Goal: Task Accomplishment & Management: Complete application form

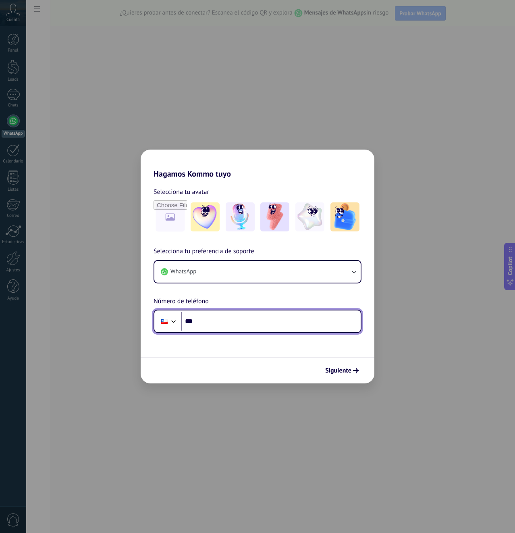
click at [163, 325] on div at bounding box center [164, 321] width 15 height 17
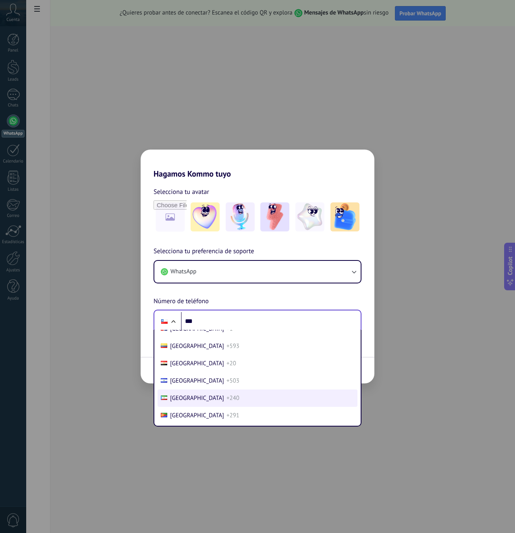
scroll to position [924, 0]
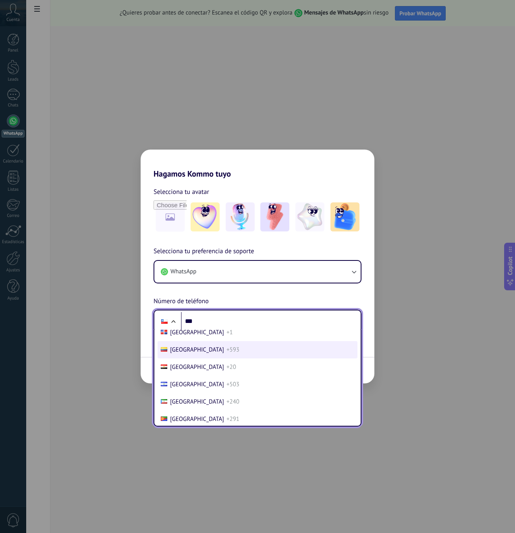
click at [204, 355] on li "[GEOGRAPHIC_DATA] +593" at bounding box center [258, 349] width 200 height 17
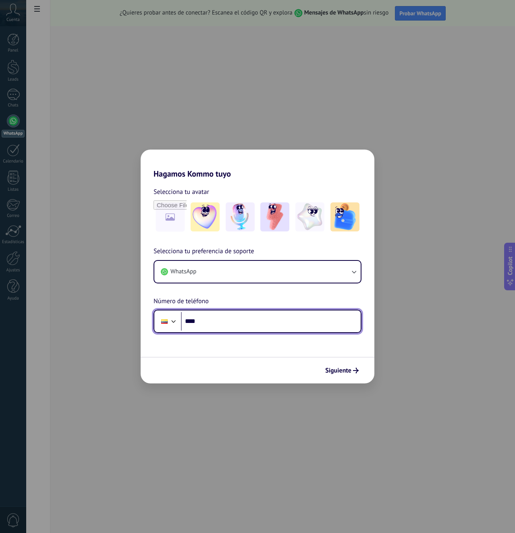
click at [230, 317] on input "***" at bounding box center [271, 321] width 180 height 19
type input "**********"
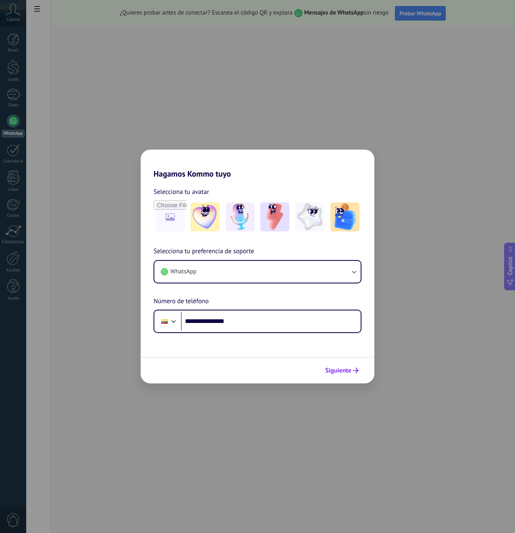
click at [345, 369] on span "Siguiente" at bounding box center [338, 370] width 26 height 6
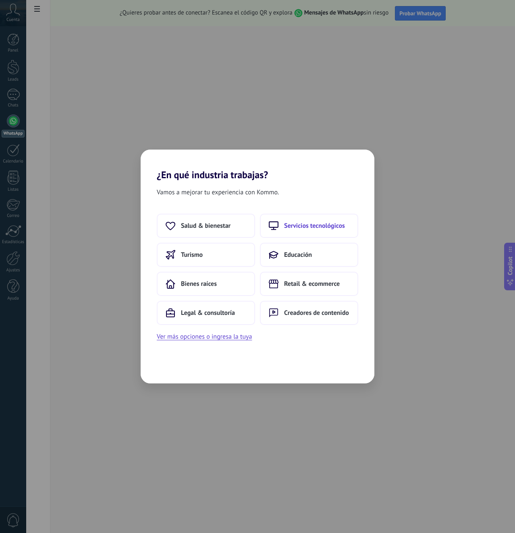
click at [336, 224] on span "Servicios tecnológicos" at bounding box center [314, 226] width 61 height 8
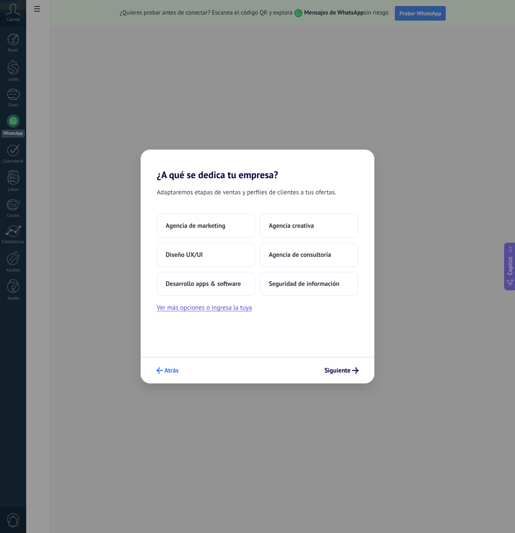
click at [165, 369] on span "Atrás" at bounding box center [171, 370] width 14 height 6
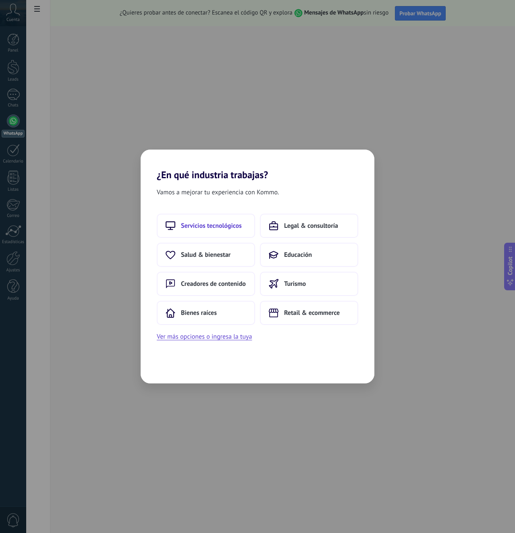
click at [200, 230] on button "Servicios tecnológicos" at bounding box center [206, 226] width 98 height 24
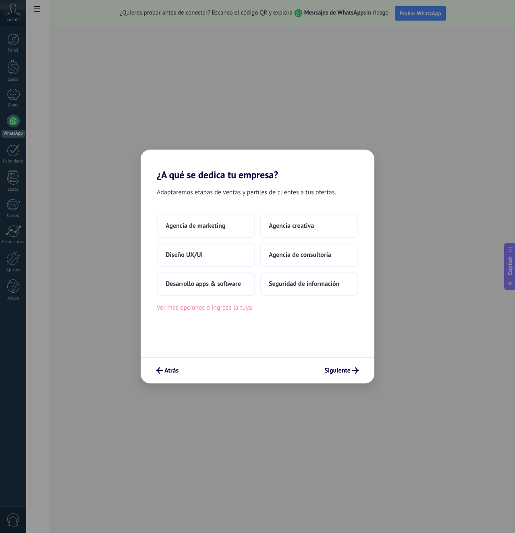
click at [241, 307] on button "Ver más opciones o ingresa la tuya" at bounding box center [204, 307] width 95 height 10
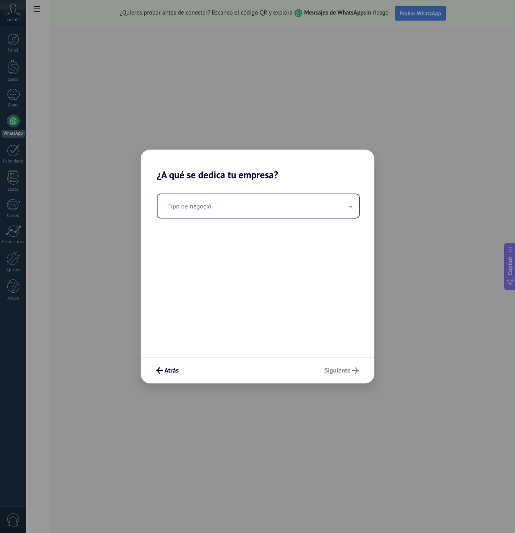
click at [259, 209] on input "text" at bounding box center [258, 205] width 201 height 23
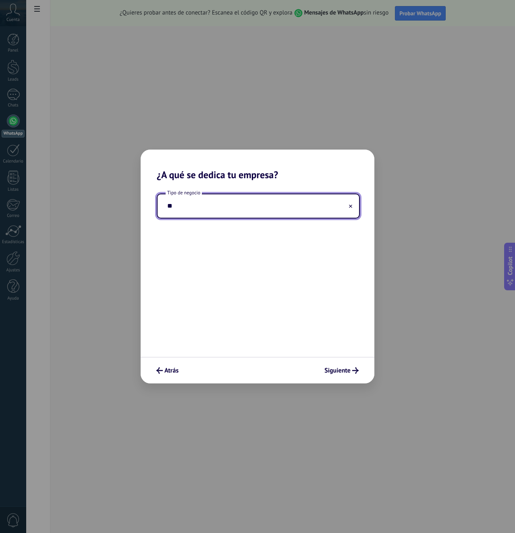
type input "*"
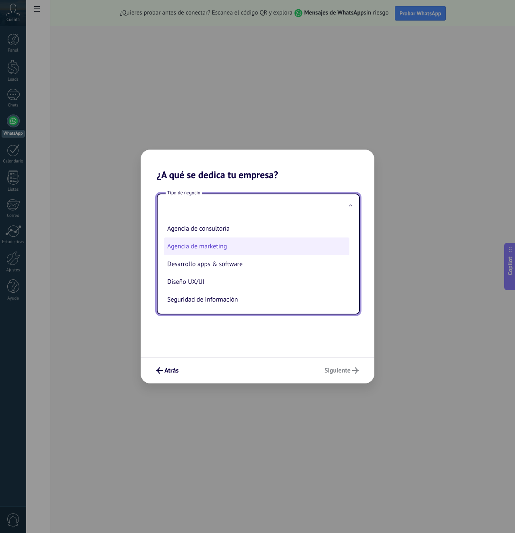
scroll to position [19, 0]
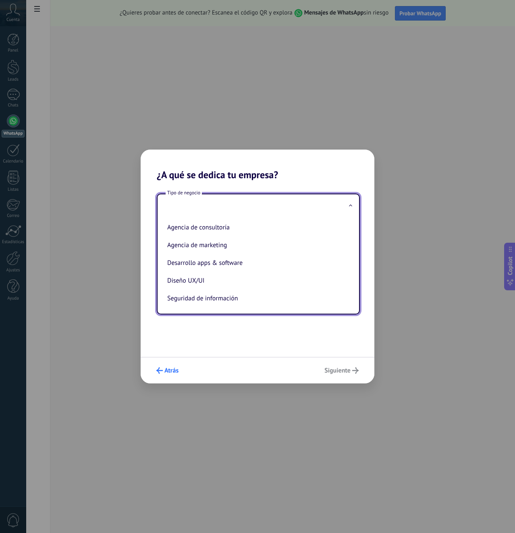
click at [170, 370] on span "Atrás" at bounding box center [171, 370] width 14 height 6
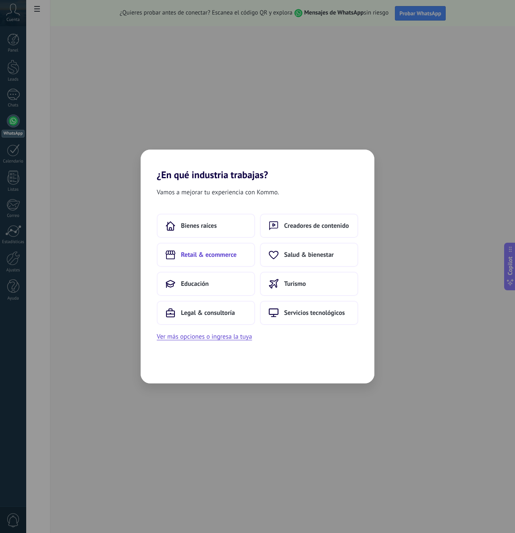
click at [208, 257] on span "Retail & ecommerce" at bounding box center [209, 255] width 56 height 8
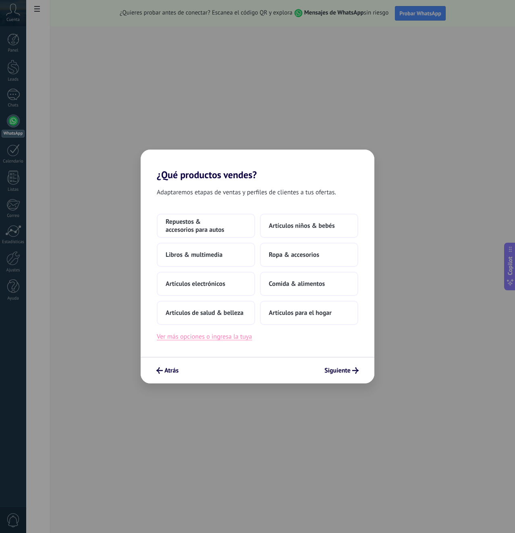
click at [241, 332] on button "Ver más opciones o ingresa la tuya" at bounding box center [204, 336] width 95 height 10
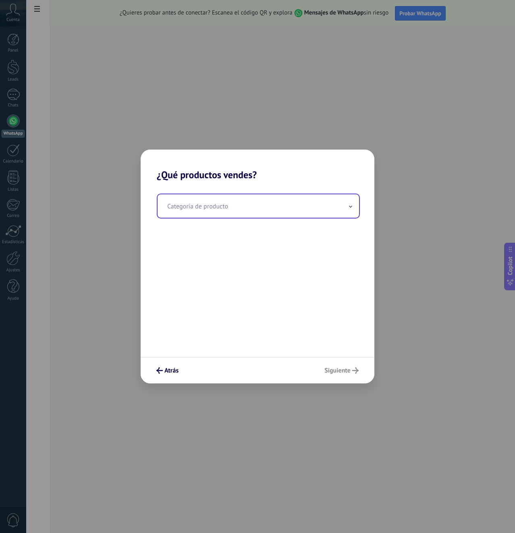
click at [241, 212] on input "text" at bounding box center [258, 205] width 201 height 23
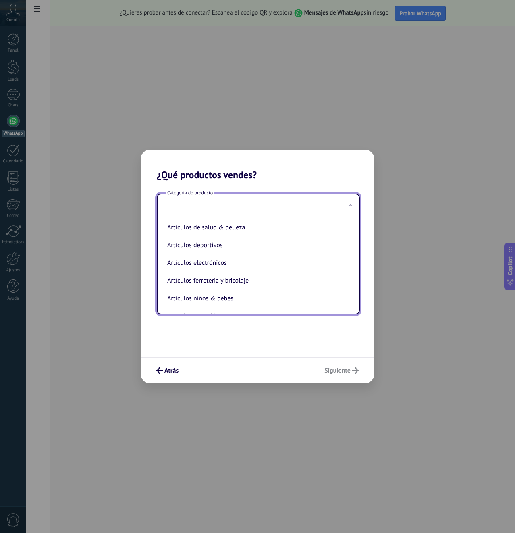
scroll to position [0, 0]
click at [164, 367] on button "Atrás" at bounding box center [167, 370] width 29 height 14
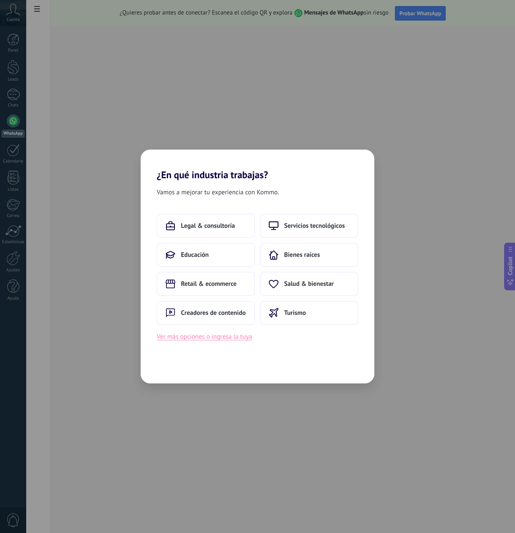
click at [240, 339] on button "Ver más opciones o ingresa la tuya" at bounding box center [204, 336] width 95 height 10
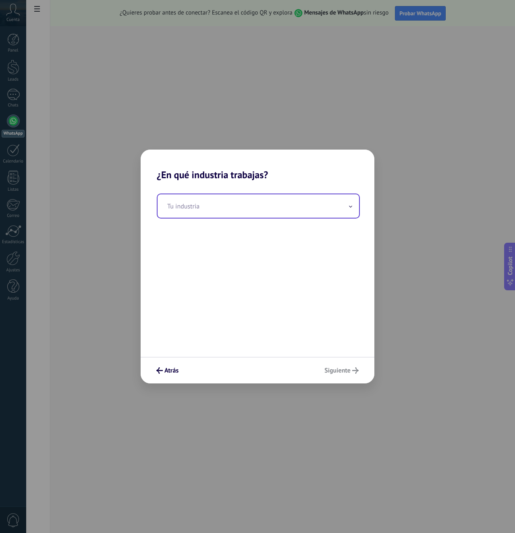
click at [254, 216] on input "text" at bounding box center [258, 205] width 201 height 23
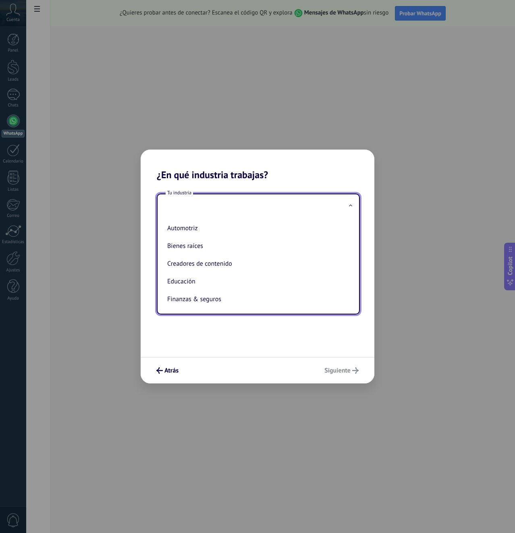
click at [349, 230] on ul "Automotriz Bienes raíces Creadores de contenido Educación Finanzas & seguros Go…" at bounding box center [255, 266] width 195 height 96
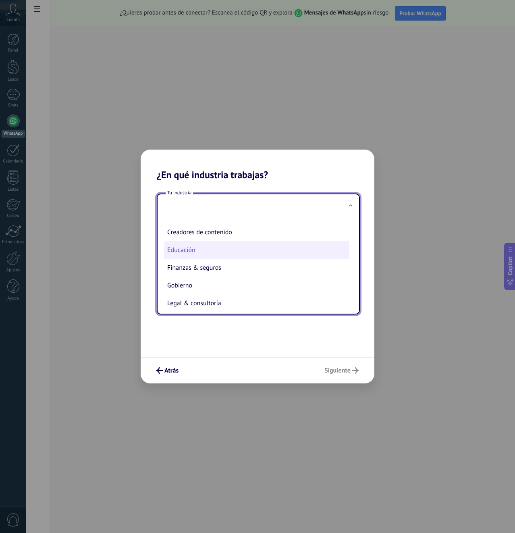
scroll to position [214, 0]
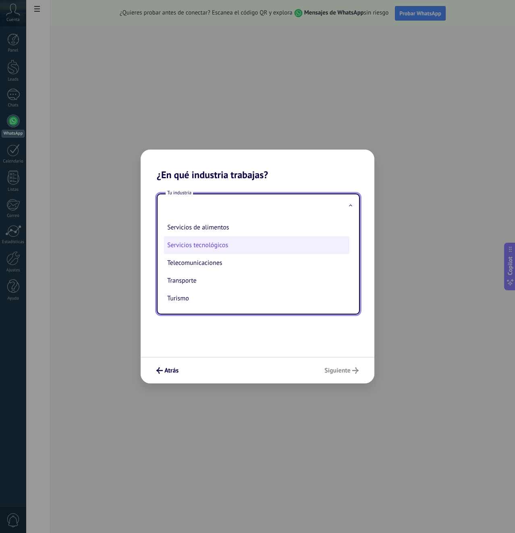
click at [256, 248] on li "Servicios tecnológicos" at bounding box center [256, 245] width 185 height 18
type input "**********"
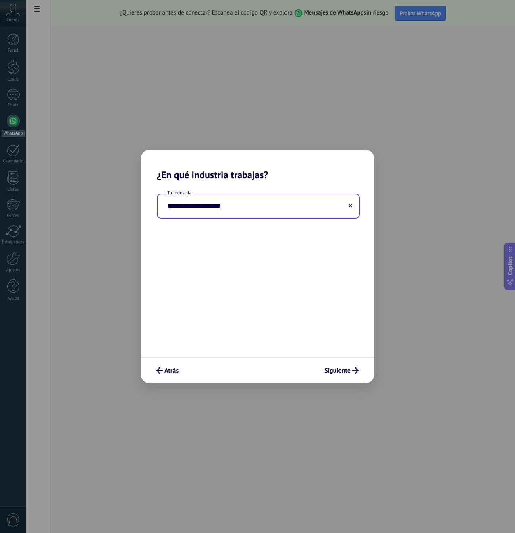
click at [339, 363] on div "Atrás Siguiente" at bounding box center [258, 370] width 234 height 27
click at [341, 368] on span "Siguiente" at bounding box center [337, 370] width 26 height 6
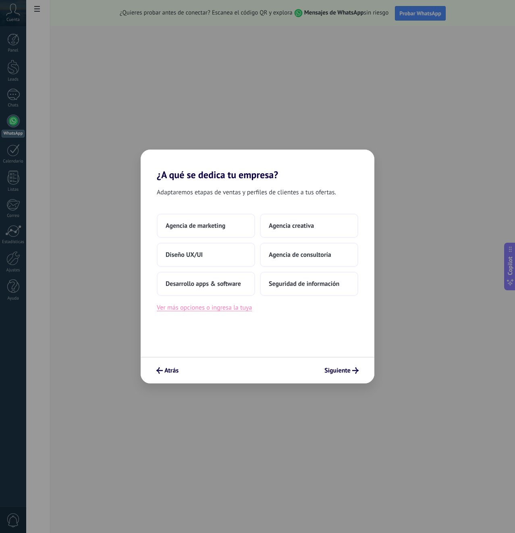
click at [240, 305] on button "Ver más opciones o ingresa la tuya" at bounding box center [204, 307] width 95 height 10
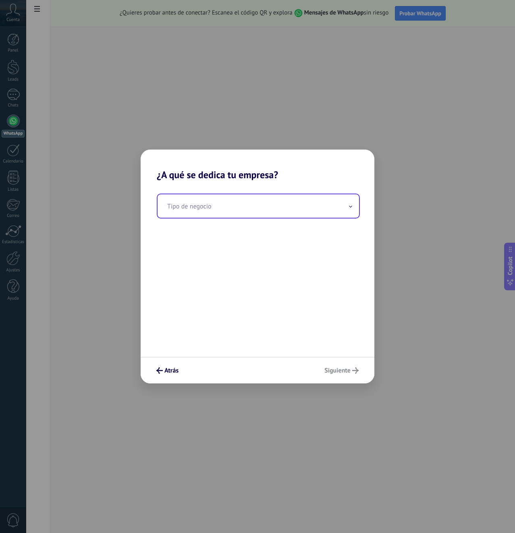
click at [252, 211] on input "text" at bounding box center [258, 205] width 201 height 23
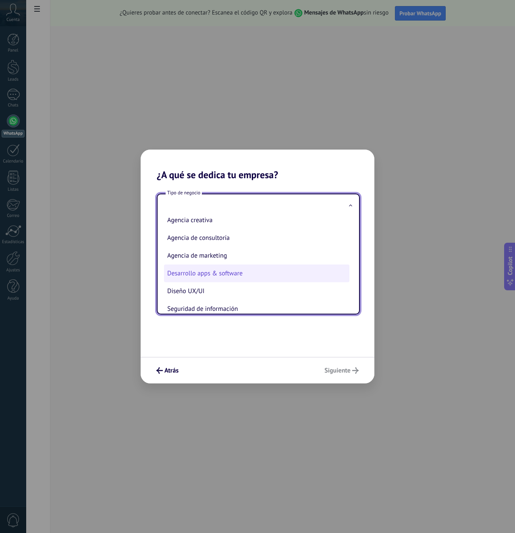
scroll to position [19, 0]
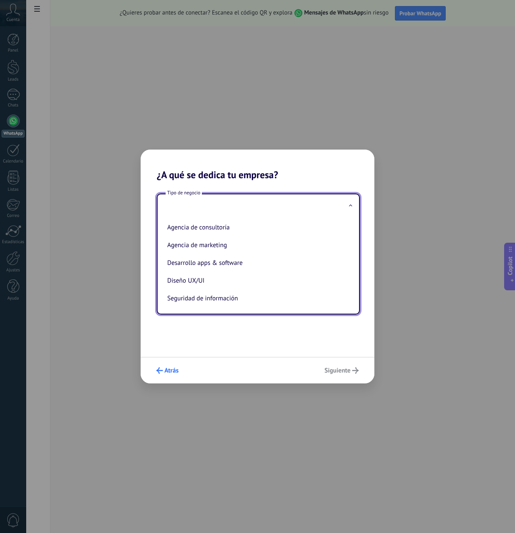
click at [163, 368] on span "Atrás" at bounding box center [167, 370] width 22 height 6
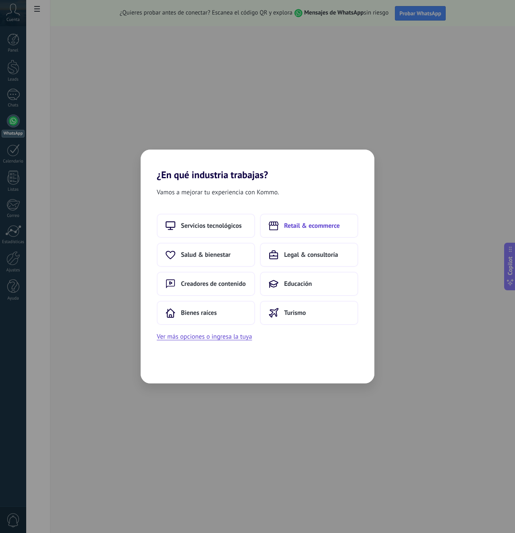
click at [303, 232] on button "Retail & ecommerce" at bounding box center [309, 226] width 98 height 24
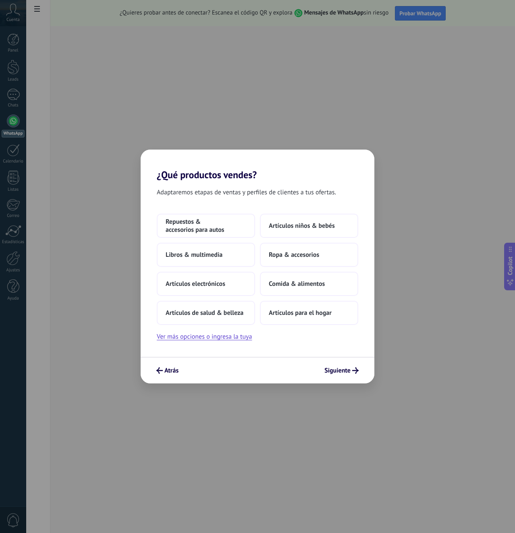
click at [219, 344] on div "Adaptaremos etapas de ventas y perfiles de clientes a tus ofertas. Repuestos & …" at bounding box center [258, 269] width 234 height 176
click at [219, 339] on button "Ver más opciones o ingresa la tuya" at bounding box center [204, 336] width 95 height 10
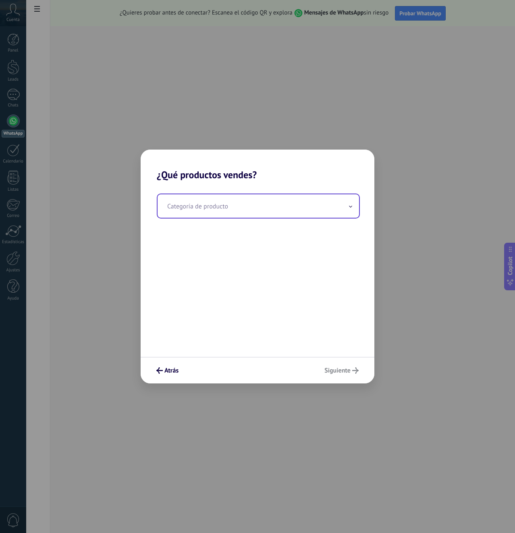
click at [244, 209] on input "text" at bounding box center [258, 205] width 201 height 23
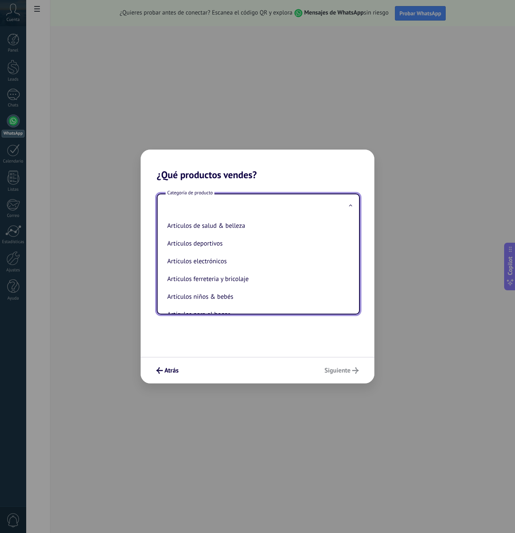
scroll to position [0, 0]
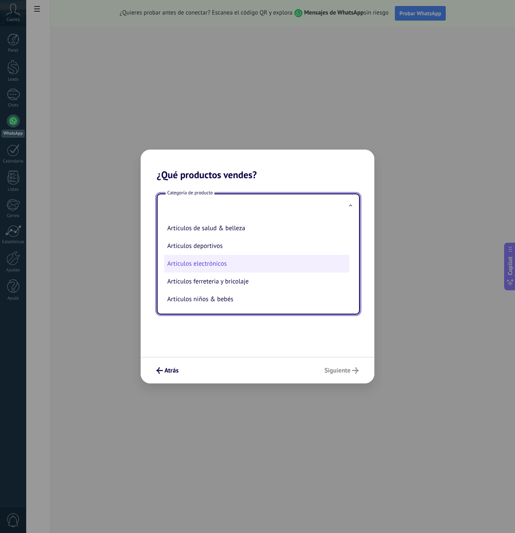
click at [253, 261] on li "Artículos electrónicos" at bounding box center [256, 264] width 185 height 18
type input "**********"
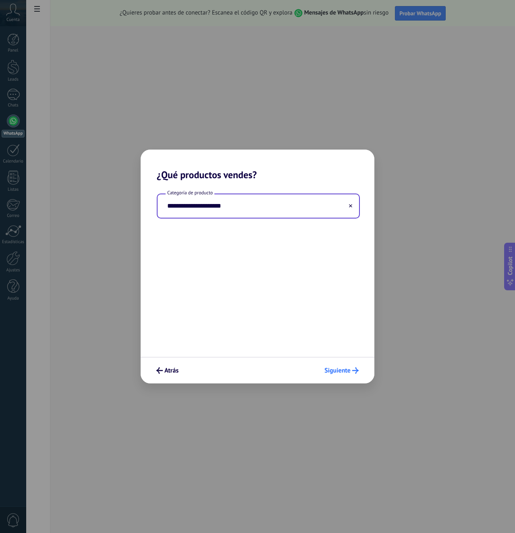
click at [347, 373] on span "Siguiente" at bounding box center [337, 370] width 26 height 6
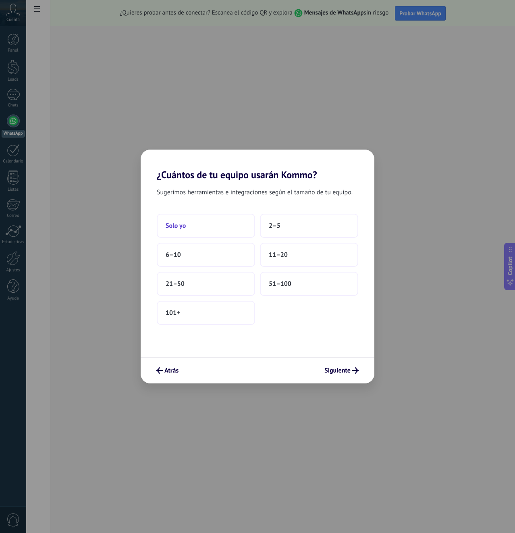
click at [221, 224] on button "Solo yo" at bounding box center [206, 226] width 98 height 24
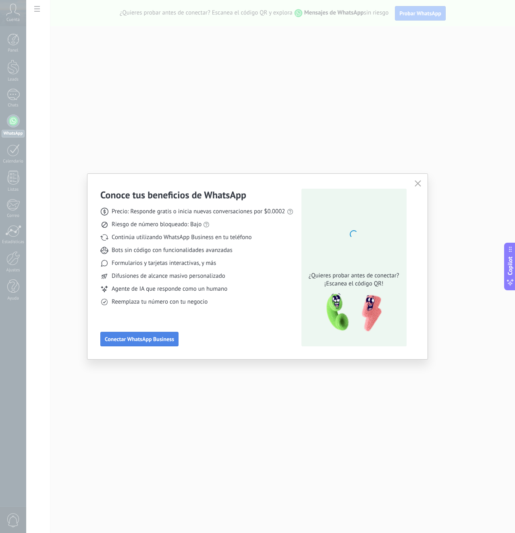
click at [169, 345] on button "Conectar WhatsApp Business" at bounding box center [139, 339] width 78 height 15
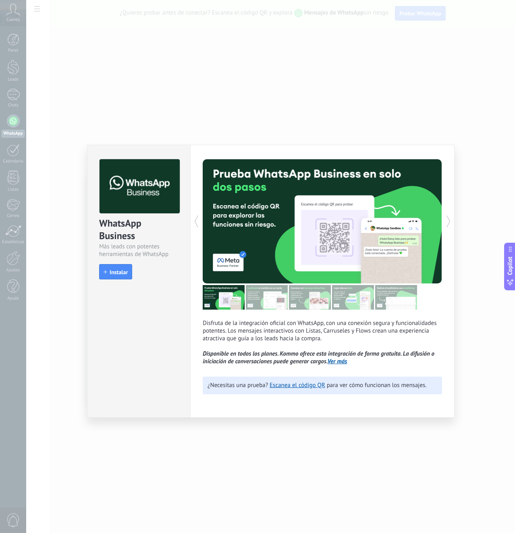
click at [153, 474] on div "WhatsApp Business Más leads con potentes herramientas de WhatsApp install Insta…" at bounding box center [270, 266] width 489 height 533
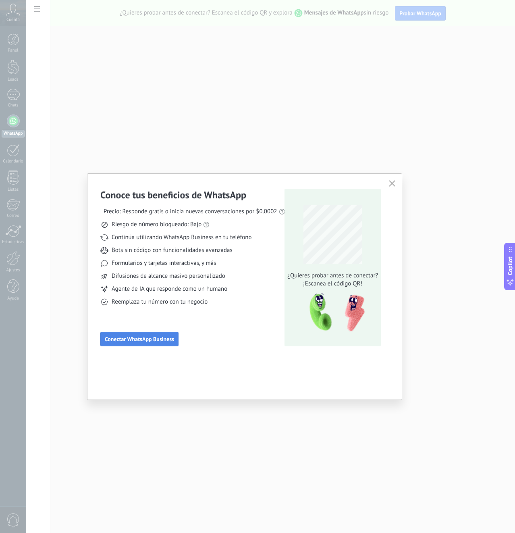
click at [135, 338] on span "Conectar WhatsApp Business" at bounding box center [139, 339] width 69 height 6
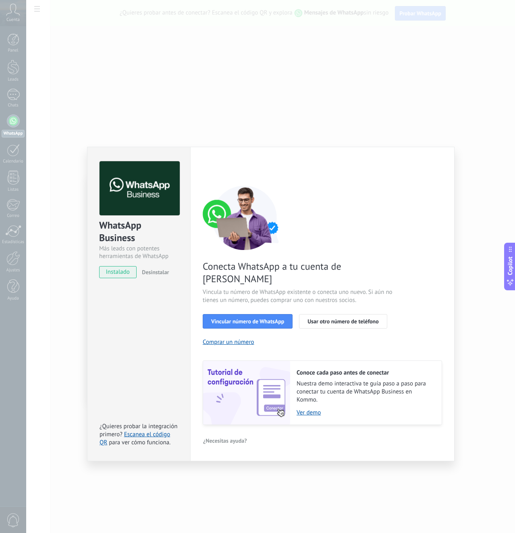
click at [60, 270] on div "WhatsApp Business Más leads con potentes herramientas de WhatsApp instalado Des…" at bounding box center [270, 266] width 489 height 533
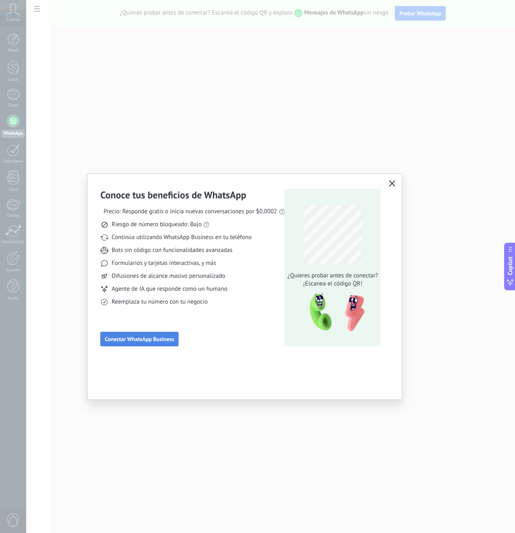
click at [154, 344] on button "Conectar WhatsApp Business" at bounding box center [139, 339] width 78 height 15
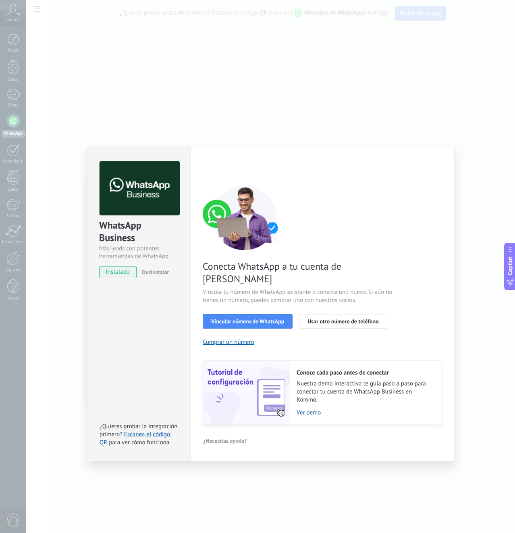
click at [116, 272] on span "instalado" at bounding box center [118, 272] width 37 height 12
click at [271, 318] on span "Vincular número de WhatsApp" at bounding box center [247, 321] width 73 height 6
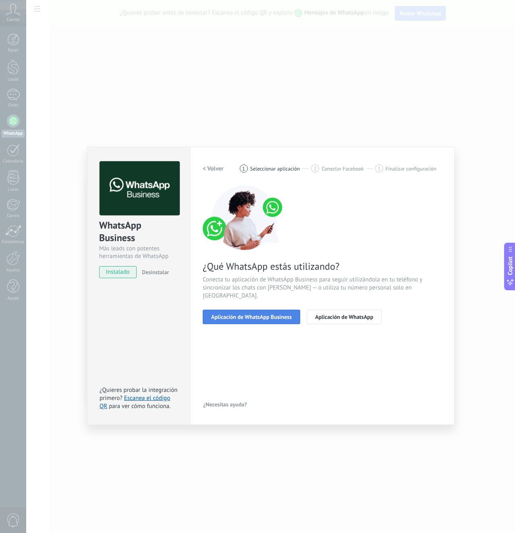
click at [278, 314] on span "Aplicación de WhatsApp Business" at bounding box center [251, 317] width 81 height 6
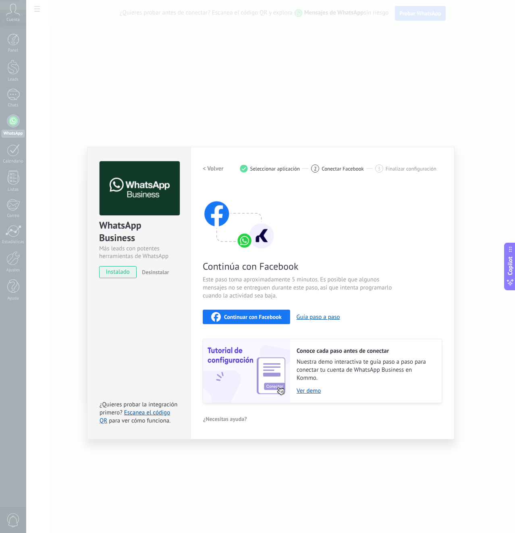
click at [274, 317] on span "Continuar con Facebook" at bounding box center [253, 317] width 58 height 6
click at [257, 314] on span "Continuar con Facebook" at bounding box center [253, 317] width 58 height 6
click at [232, 317] on span "Continuar con Facebook" at bounding box center [253, 317] width 58 height 6
click at [336, 168] on span "Conectar Facebook" at bounding box center [343, 169] width 42 height 6
drag, startPoint x: 264, startPoint y: 315, endPoint x: 267, endPoint y: 329, distance: 13.5
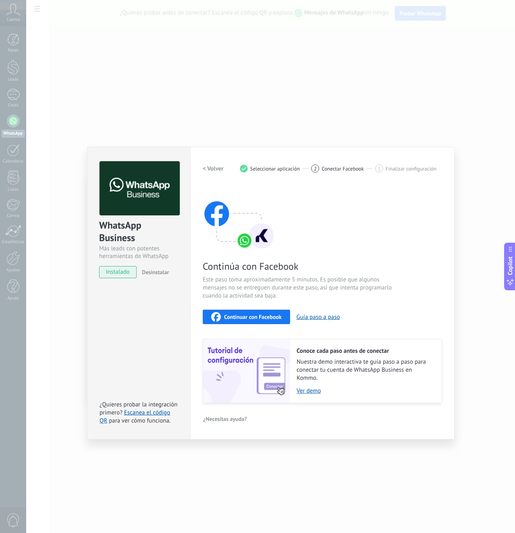
click at [267, 329] on div "Continúa con Facebook Este paso toma aproximadamente 5 minutos. Es posible que …" at bounding box center [322, 294] width 239 height 218
click at [257, 315] on span "Continuar con Facebook" at bounding box center [253, 317] width 58 height 6
click at [247, 312] on div "Continuar con Facebook" at bounding box center [246, 317] width 71 height 10
click at [396, 247] on div "Continúa con Facebook Este paso toma aproximadamente 5 minutos. Es posible que …" at bounding box center [322, 294] width 239 height 218
click at [337, 169] on span "Conectar Facebook" at bounding box center [343, 169] width 42 height 6
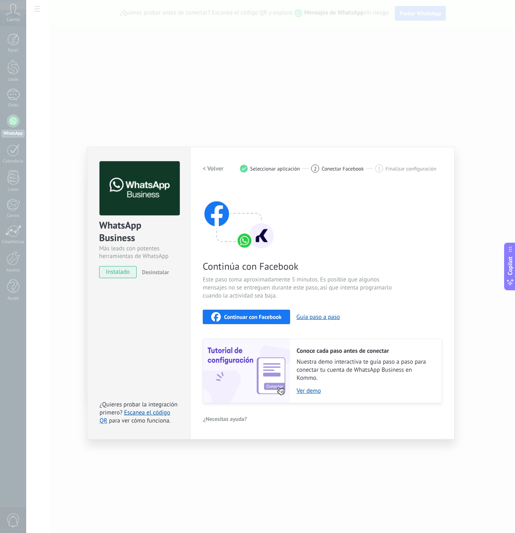
click at [410, 164] on div "< Volver 1 Seleccionar aplicación 2 Conectar Facebook 3 Finalizar configuración" at bounding box center [322, 168] width 239 height 15
click at [403, 129] on div "WhatsApp Business Más leads con potentes herramientas de WhatsApp instalado Des…" at bounding box center [270, 266] width 489 height 533
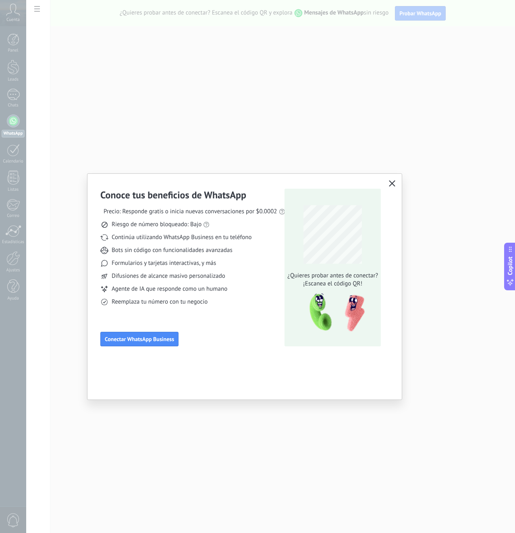
drag, startPoint x: 398, startPoint y: 185, endPoint x: 394, endPoint y: 183, distance: 4.3
click at [397, 185] on div "Conoce tus beneficios de WhatsApp Precio: Responde gratis o inicia nuevas conve…" at bounding box center [244, 287] width 314 height 226
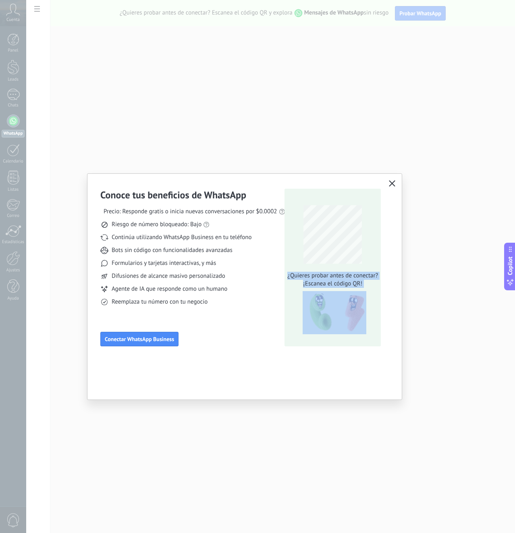
click at [392, 182] on icon "button" at bounding box center [392, 183] width 6 height 6
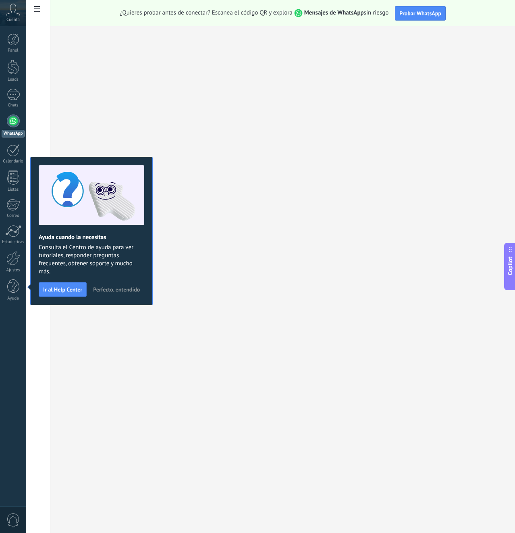
click at [19, 124] on link "WhatsApp" at bounding box center [13, 125] width 26 height 23
click at [14, 124] on div at bounding box center [13, 120] width 13 height 13
click at [147, 163] on div "Ayuda cuando la necesitas Consulta el Centro de ayuda para ver tutoriales, resp…" at bounding box center [91, 231] width 122 height 148
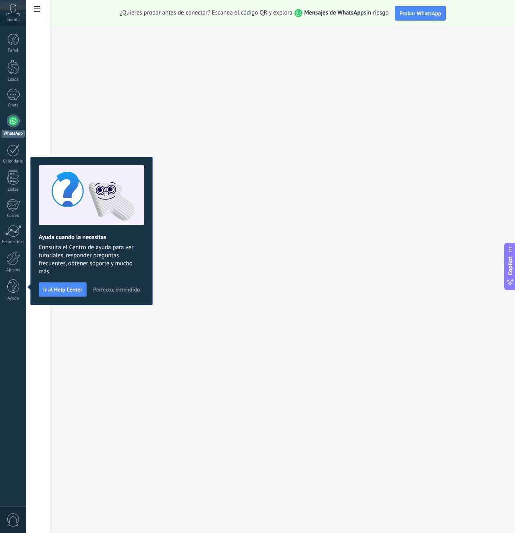
click at [113, 288] on span "Perfecto, entendido" at bounding box center [116, 289] width 47 height 6
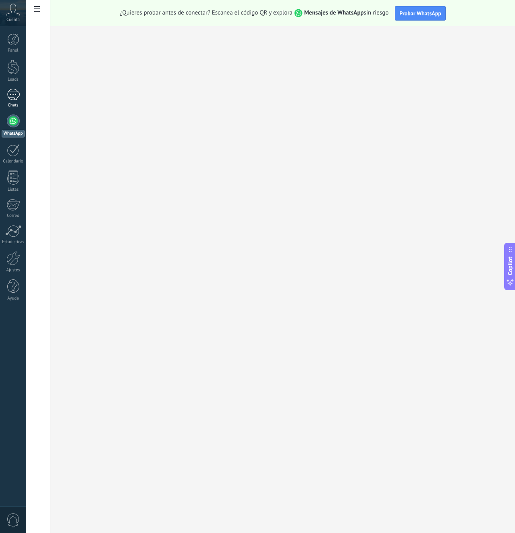
click at [14, 94] on div at bounding box center [13, 95] width 13 height 12
click at [17, 71] on div at bounding box center [13, 67] width 12 height 15
